Goal: Navigation & Orientation: Find specific page/section

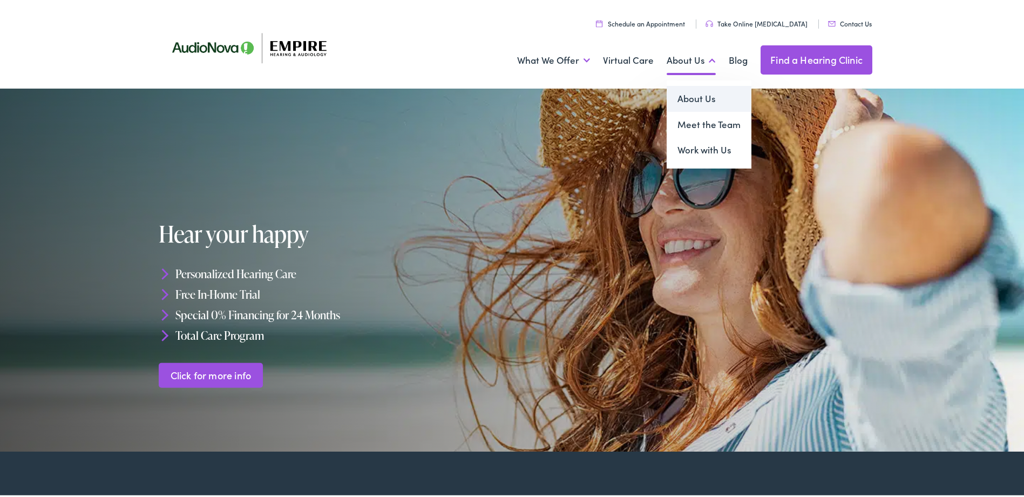
click at [697, 96] on link "About Us" at bounding box center [709, 97] width 85 height 26
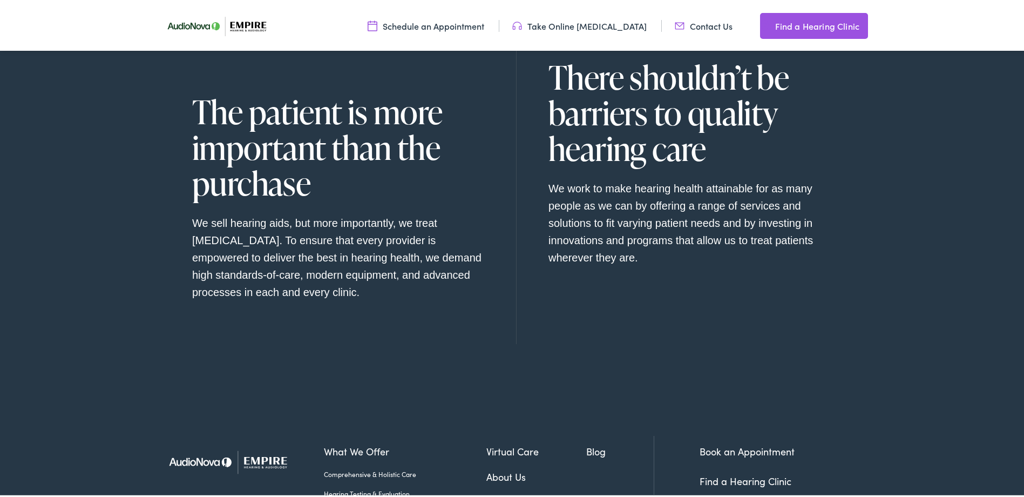
scroll to position [1260, 0]
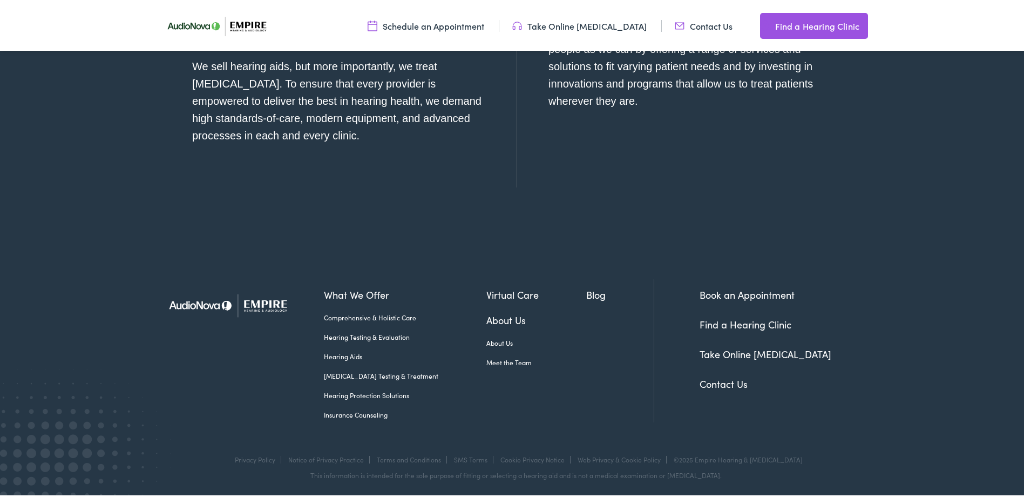
click at [492, 315] on link "About Us" at bounding box center [536, 317] width 100 height 15
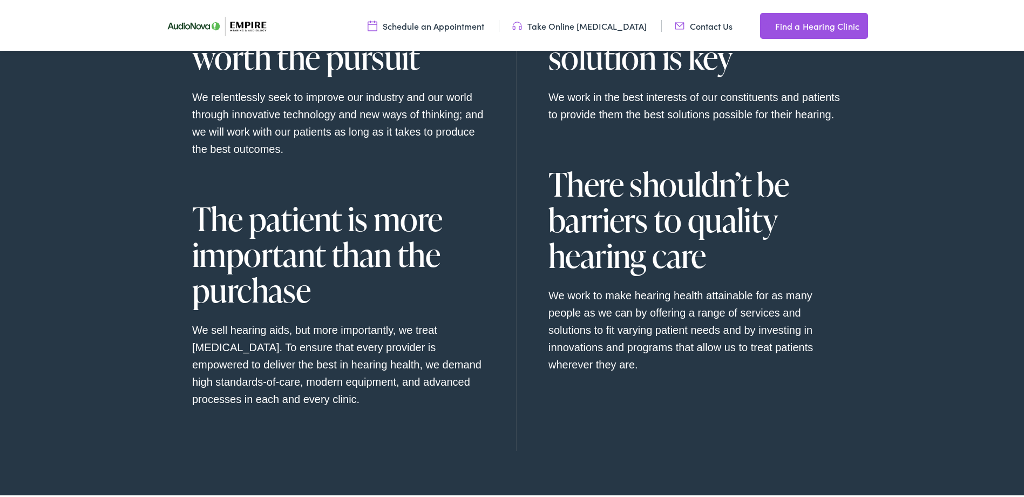
scroll to position [1188, 0]
